Goal: Check status: Check status

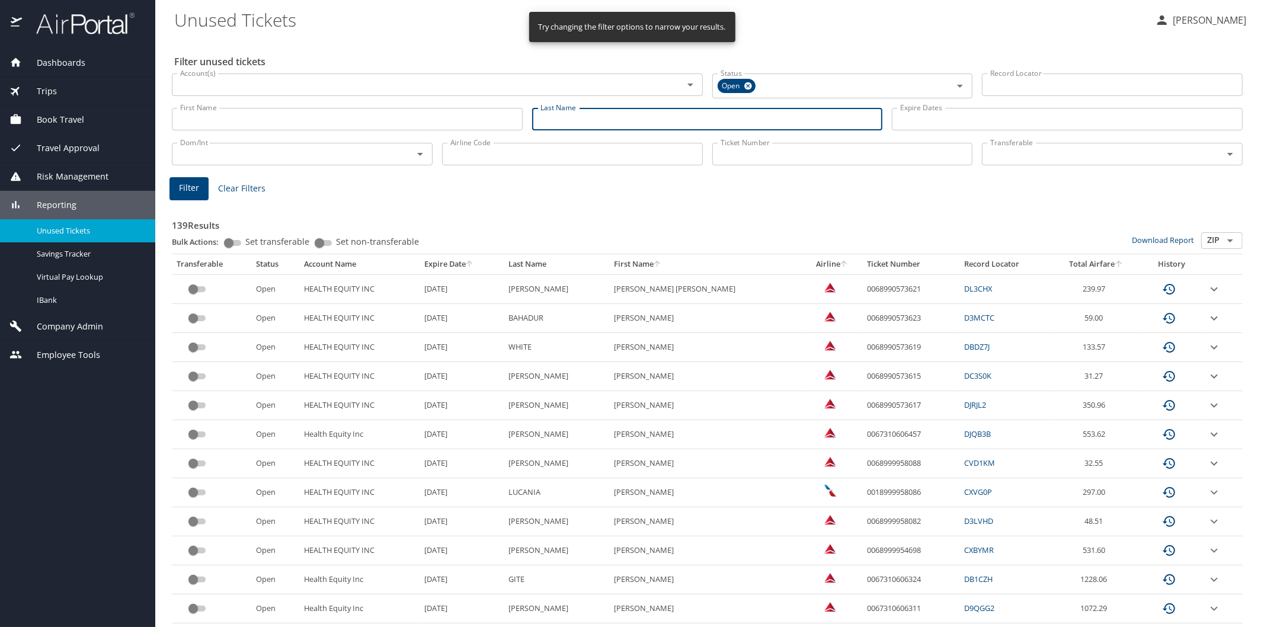
click at [543, 110] on input "Last Name" at bounding box center [707, 119] width 351 height 23
click at [194, 185] on span "Filter" at bounding box center [189, 188] width 20 height 15
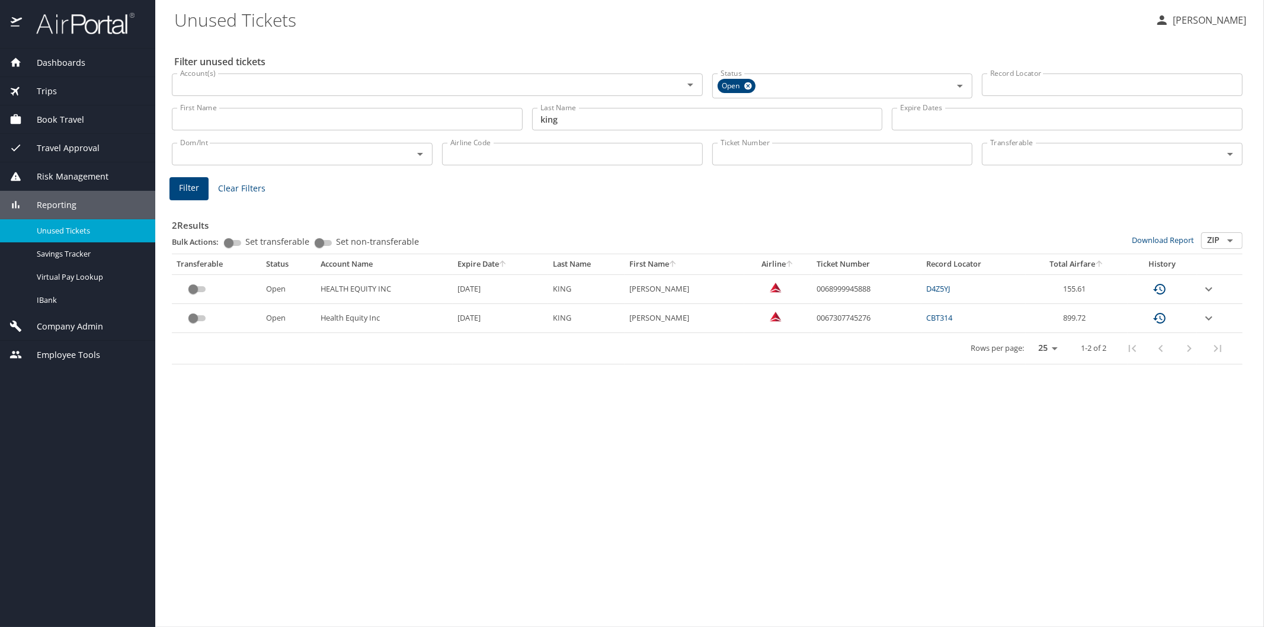
click at [1207, 288] on icon "expand row" at bounding box center [1208, 289] width 7 height 4
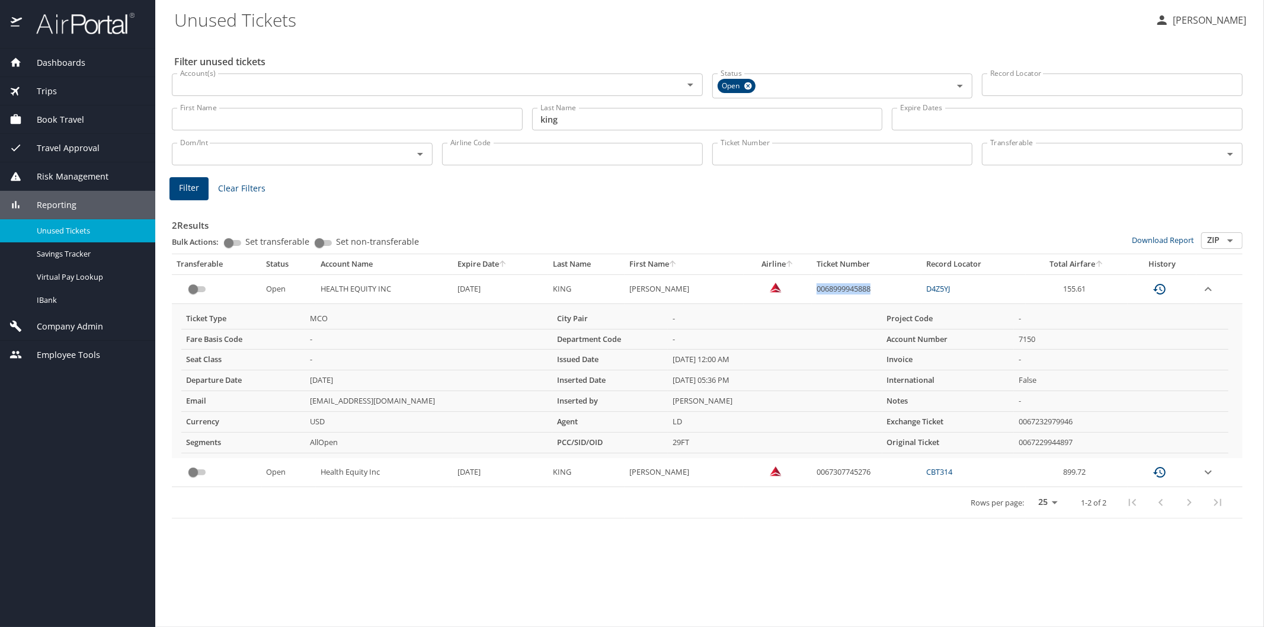
drag, startPoint x: 815, startPoint y: 287, endPoint x: 872, endPoint y: 294, distance: 57.9
click at [872, 294] on td "0068999945888" at bounding box center [867, 288] width 110 height 29
copy td "0068999945888"
drag, startPoint x: 562, startPoint y: 120, endPoint x: 535, endPoint y: 111, distance: 28.1
click at [535, 111] on input "king" at bounding box center [707, 119] width 351 height 23
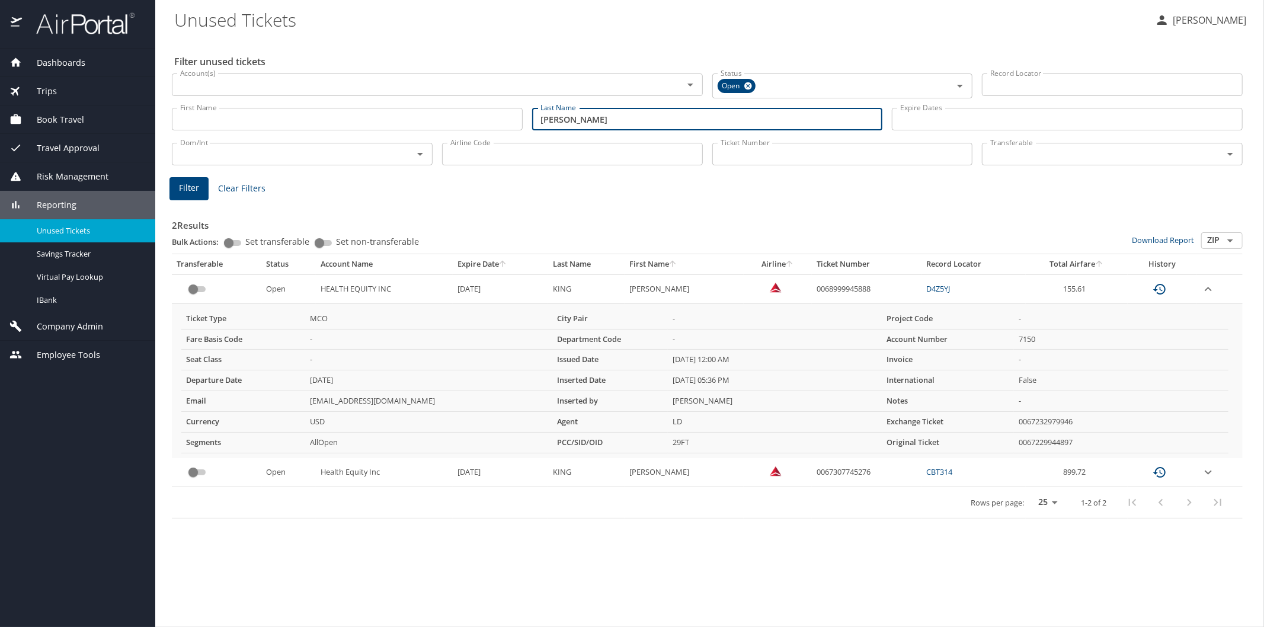
type input "[PERSON_NAME]"
click at [187, 188] on span "Filter" at bounding box center [189, 188] width 20 height 15
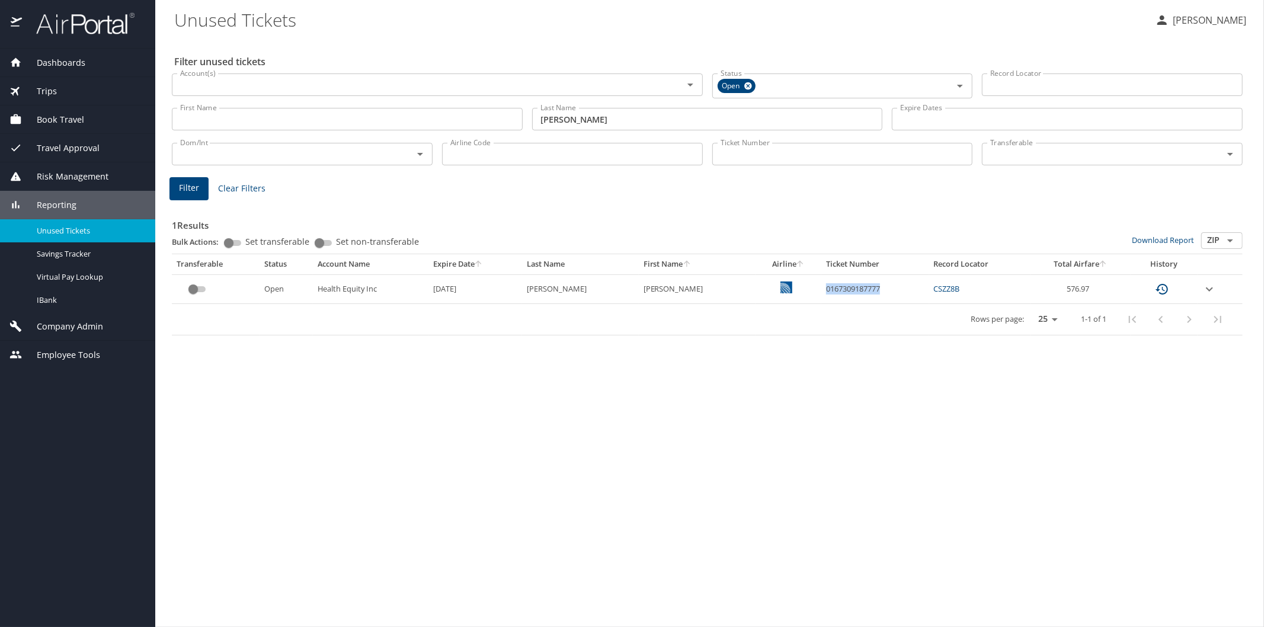
drag, startPoint x: 800, startPoint y: 287, endPoint x: 856, endPoint y: 291, distance: 55.2
click at [856, 291] on td "0167309187777" at bounding box center [874, 288] width 107 height 29
copy td "0167309187777"
